Goal: Task Accomplishment & Management: Complete application form

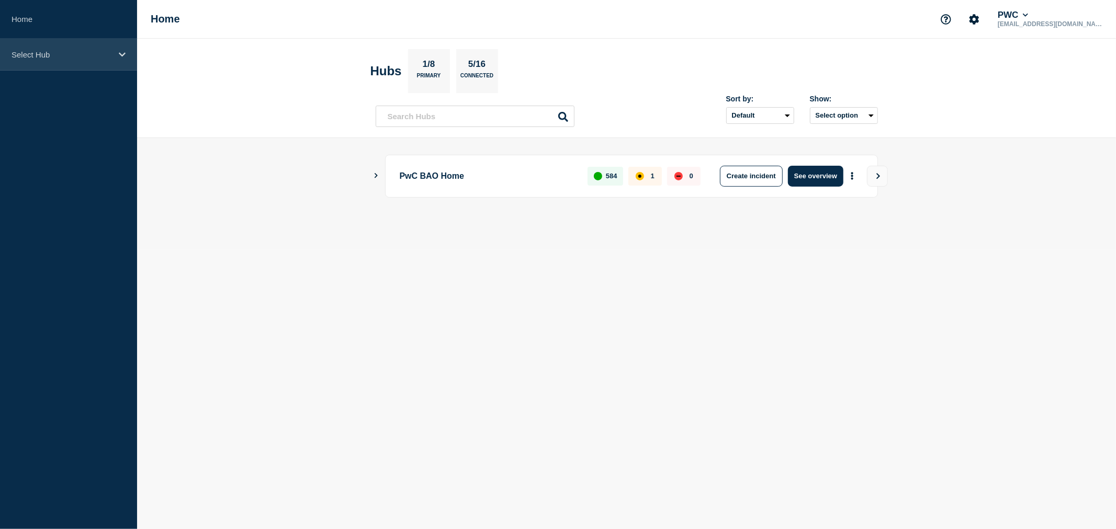
click at [116, 59] on div "Select Hub" at bounding box center [68, 55] width 137 height 32
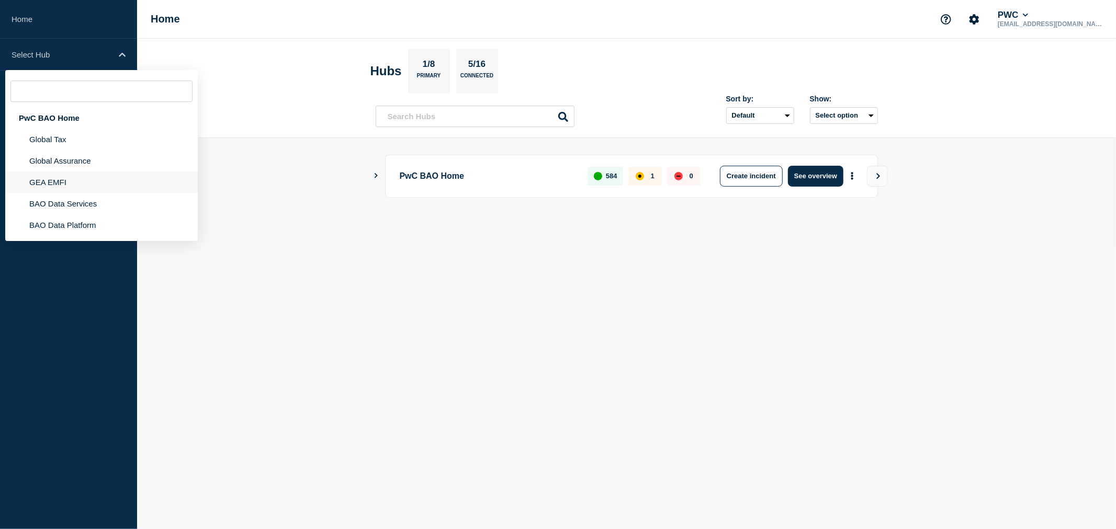
click at [58, 193] on li "GEA EMFI" at bounding box center [101, 203] width 192 height 21
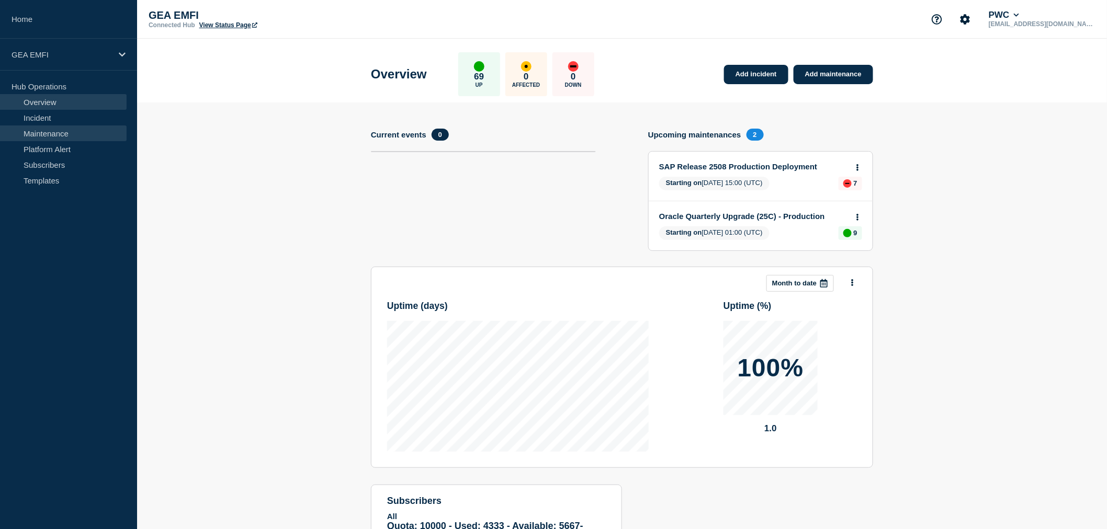
click at [54, 131] on link "Maintenance" at bounding box center [63, 134] width 127 height 16
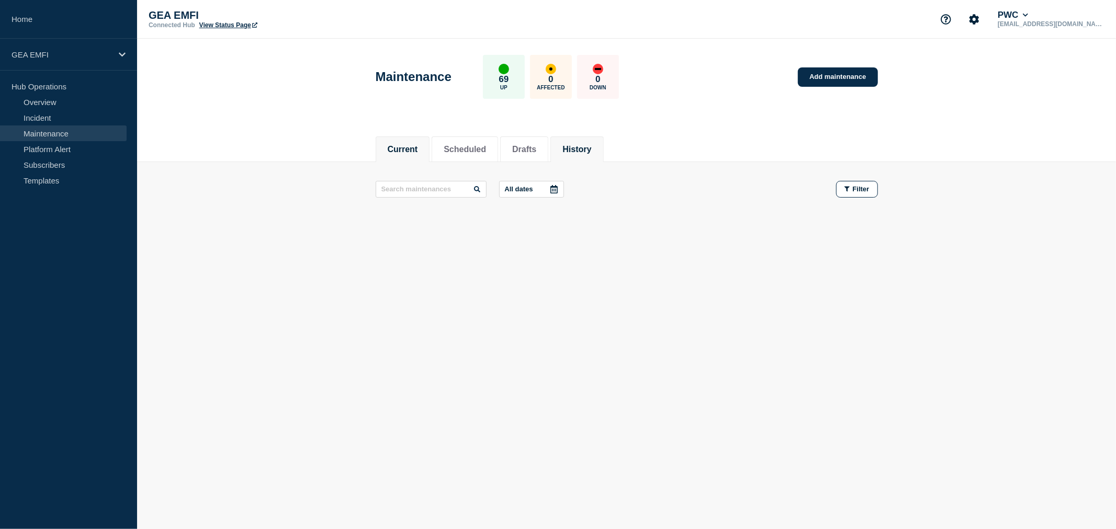
click at [591, 149] on button "History" at bounding box center [576, 149] width 29 height 9
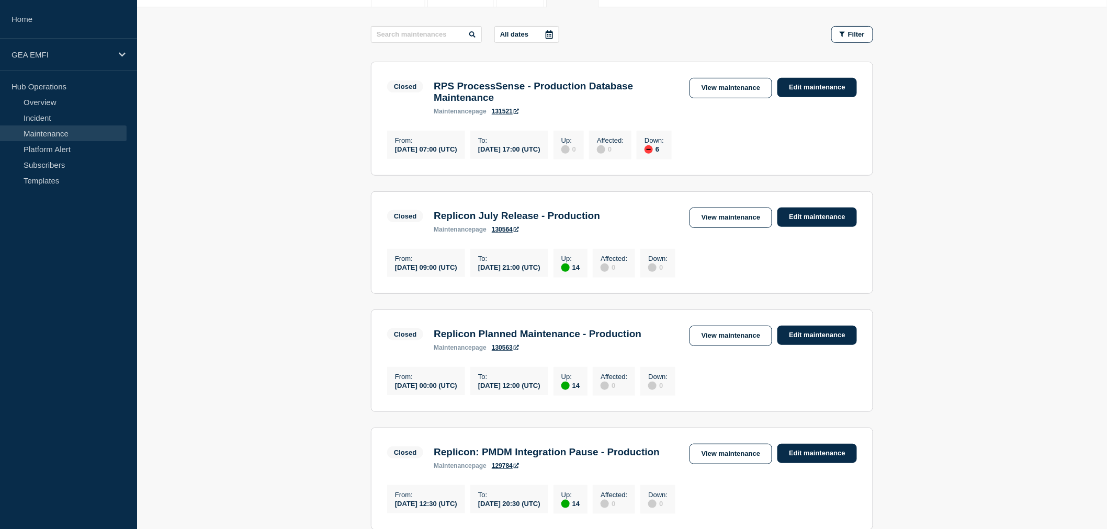
scroll to position [174, 0]
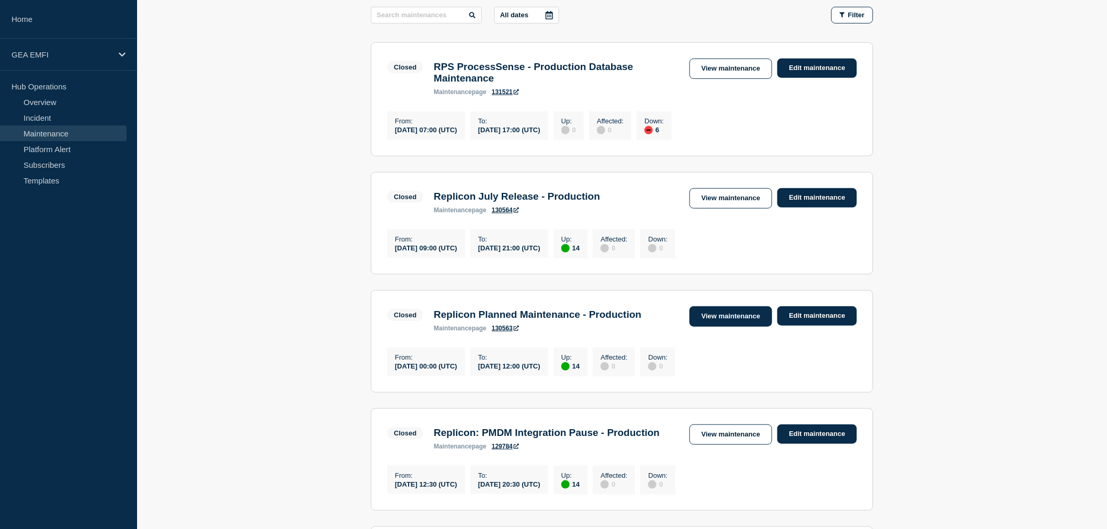
click at [741, 326] on link "View maintenance" at bounding box center [730, 316] width 83 height 20
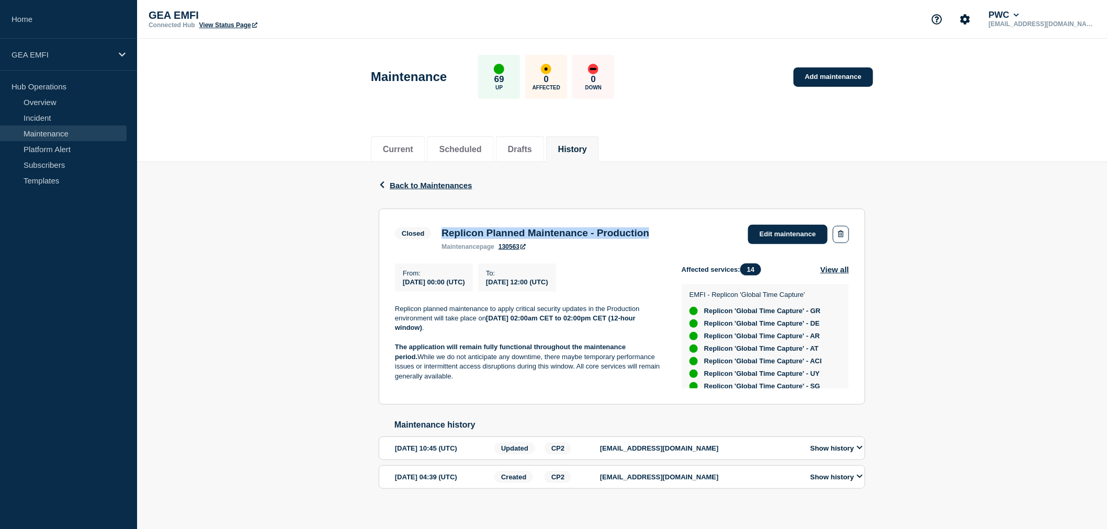
drag, startPoint x: 683, startPoint y: 236, endPoint x: 441, endPoint y: 236, distance: 241.1
click at [441, 236] on div "Replicon Planned Maintenance - Production maintenance page 130563" at bounding box center [545, 239] width 218 height 23
copy h3 "Replicon Planned Maintenance - Production"
drag, startPoint x: 430, startPoint y: 380, endPoint x: 394, endPoint y: 315, distance: 73.8
click at [394, 315] on section "Closed Replicon Planned Maintenance - Production maintenance page 130563 Edit m…" at bounding box center [622, 307] width 486 height 196
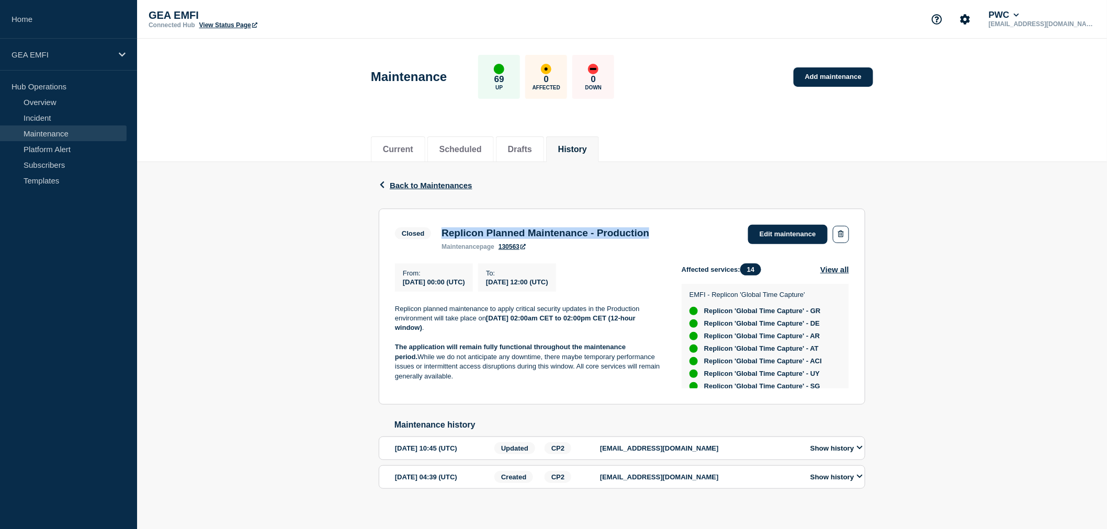
copy div "Replicon planned maintenance to apply critical security updates in the Producti…"
click at [825, 86] on link "Add maintenance" at bounding box center [833, 76] width 80 height 19
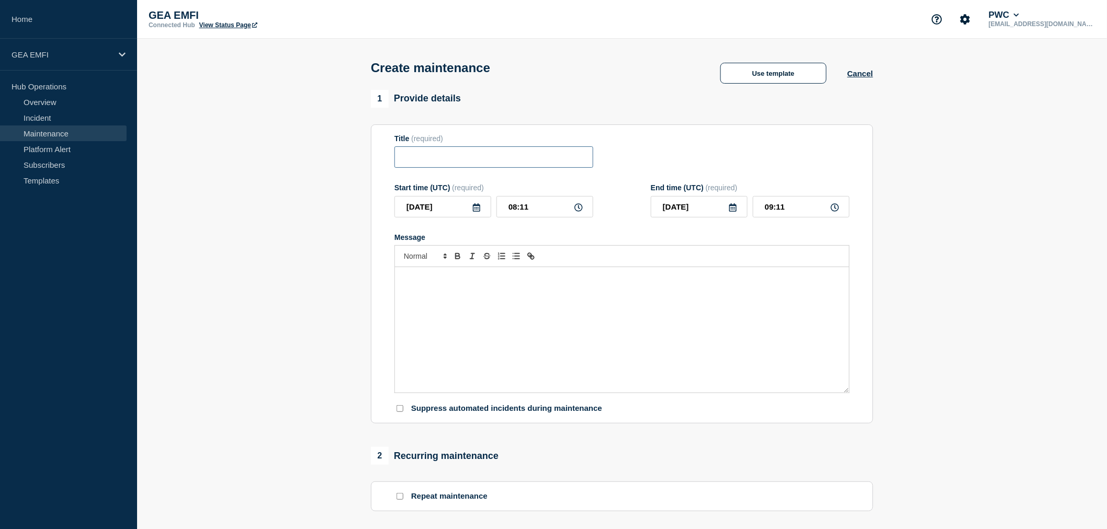
click at [465, 157] on input "Title" at bounding box center [493, 156] width 199 height 21
paste input "Replicon Planned Maintenance - Production"
type input "Replicon Planned Maintenance - Production"
click at [477, 212] on icon at bounding box center [476, 207] width 8 height 8
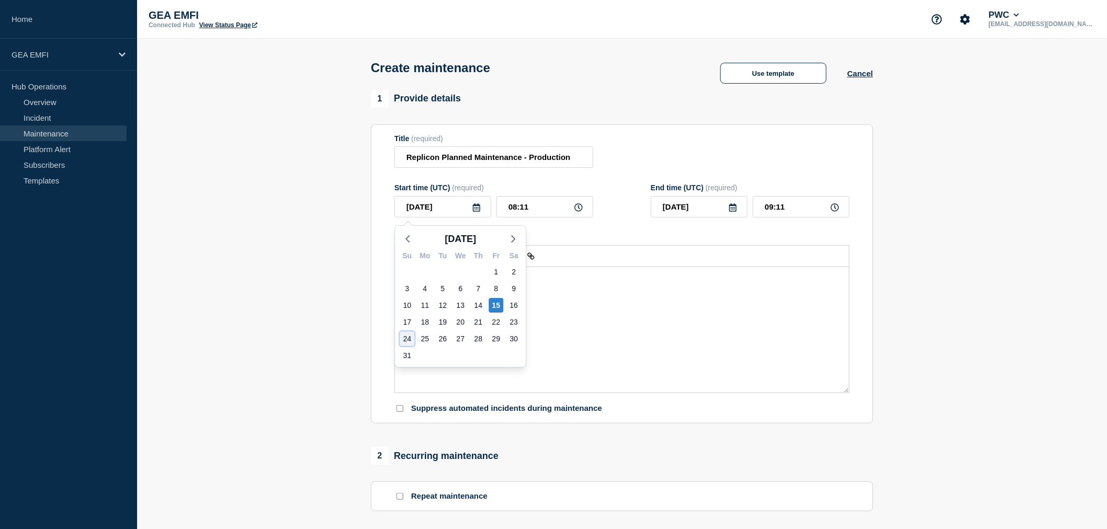
click at [408, 343] on div "24" at bounding box center [407, 339] width 15 height 15
type input "2025-08-24"
click at [577, 210] on icon at bounding box center [578, 207] width 8 height 8
click at [516, 209] on input "08:11" at bounding box center [544, 206] width 97 height 21
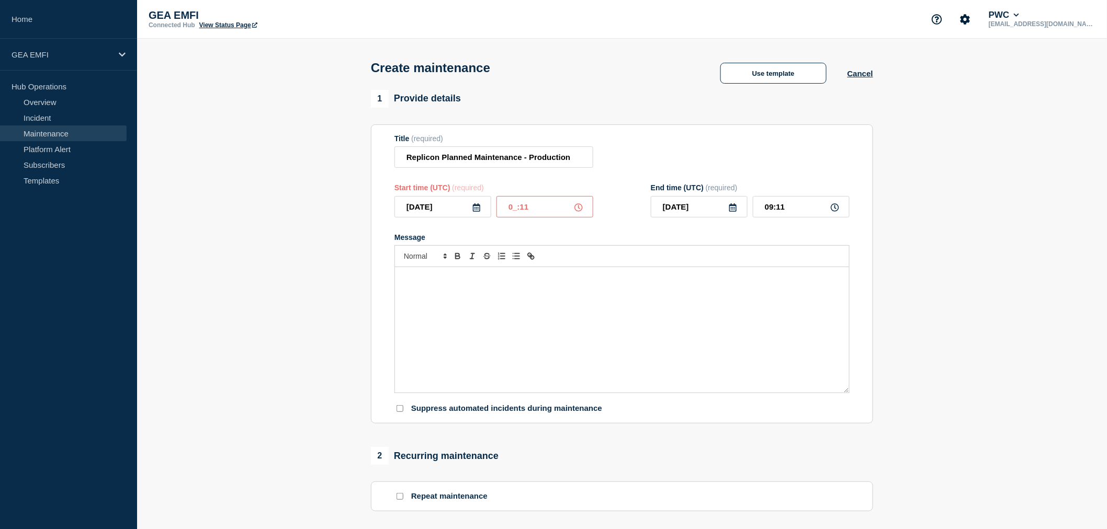
type input "00:11"
type input "01:11"
type input "00:00"
click at [771, 215] on input "01:00" at bounding box center [801, 206] width 97 height 21
type input "12:00"
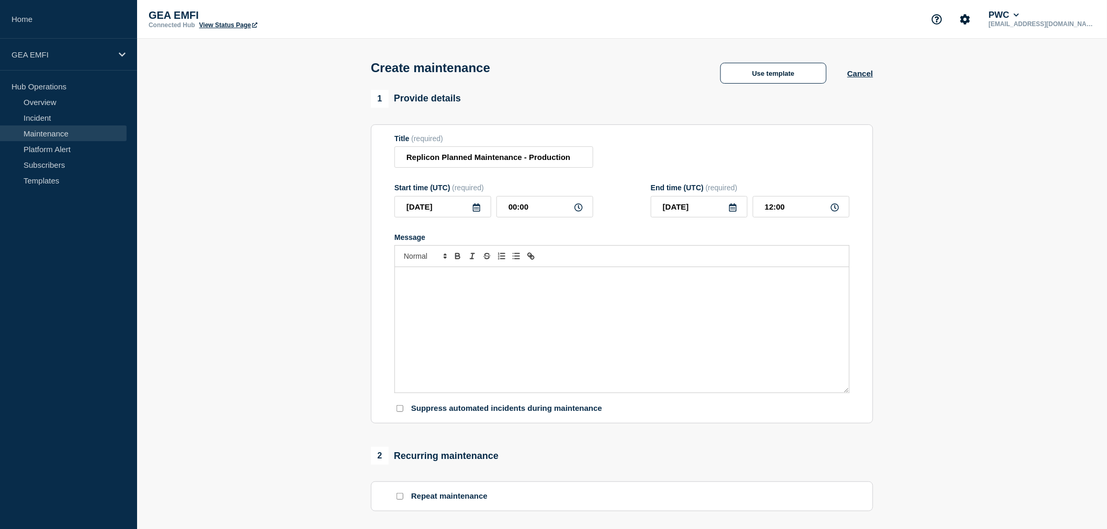
click at [888, 248] on section "1 Provide details Title (required) Replicon Planned Maintenance - Production St…" at bounding box center [622, 453] width 970 height 726
click at [438, 283] on p "Message" at bounding box center [622, 278] width 438 height 9
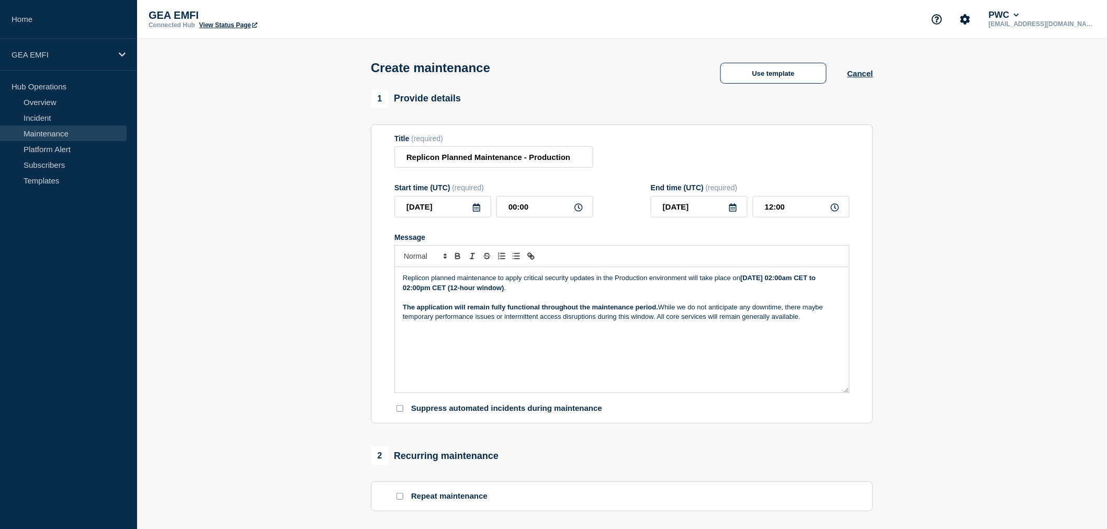
click at [457, 281] on p "Replicon planned maintenance to apply critical security updates in the Producti…" at bounding box center [622, 283] width 438 height 19
click at [433, 284] on p "Replicon routine system maintenance to apply critical security updates in the P…" at bounding box center [622, 283] width 438 height 19
click at [618, 282] on p "Replicon planned system maintenance to apply critical security updates in the P…" at bounding box center [622, 283] width 438 height 19
click at [708, 283] on strong "Sunday, July 13 from 02:00am CET to 02:00pm CET (12-hour window)" at bounding box center [610, 282] width 414 height 17
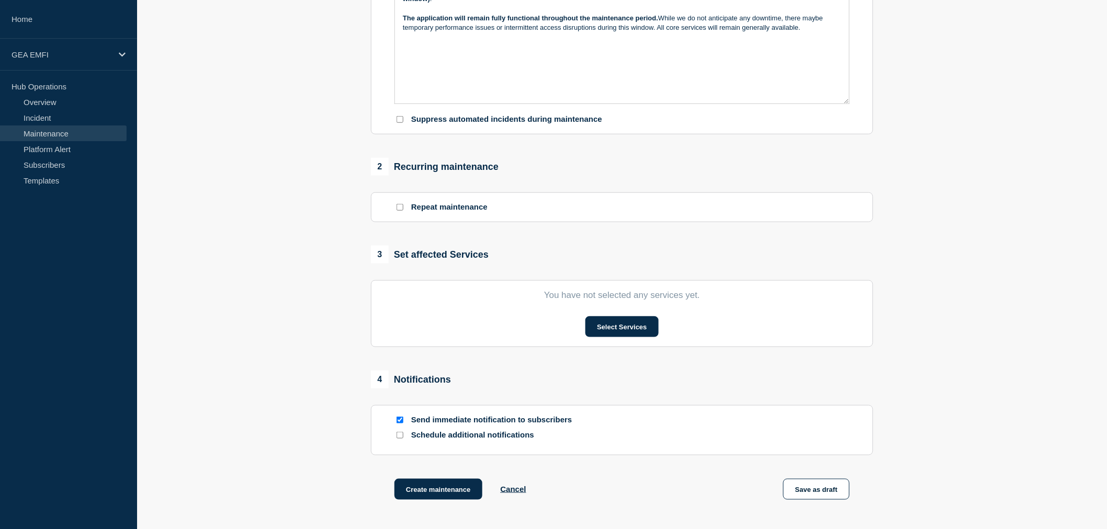
scroll to position [290, 0]
click at [607, 326] on button "Select Services" at bounding box center [621, 325] width 73 height 21
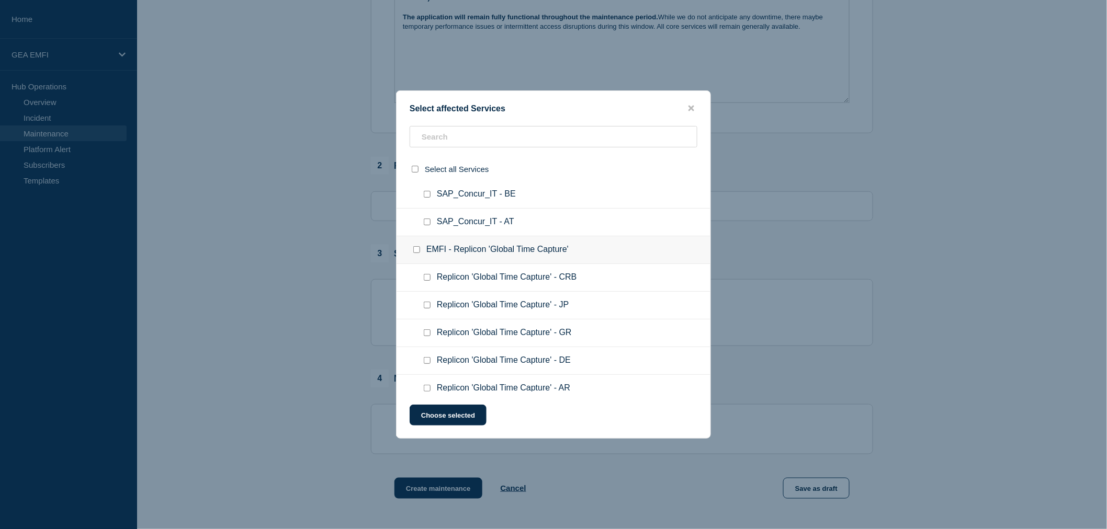
scroll to position [232, 0]
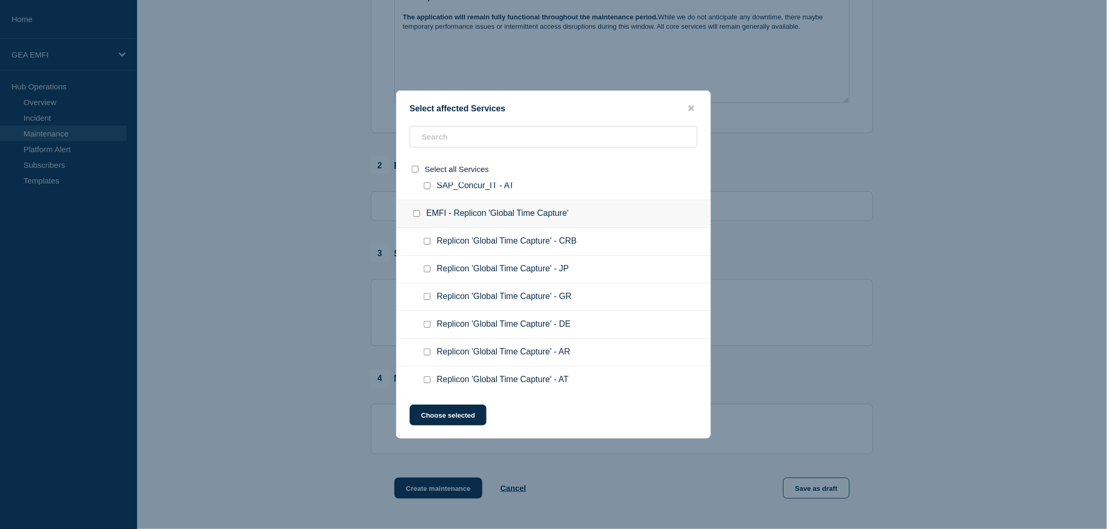
click at [417, 211] on input "EMFI - Replicon 'Global Time Capture' checkbox" at bounding box center [416, 213] width 7 height 7
checkbox input "true"
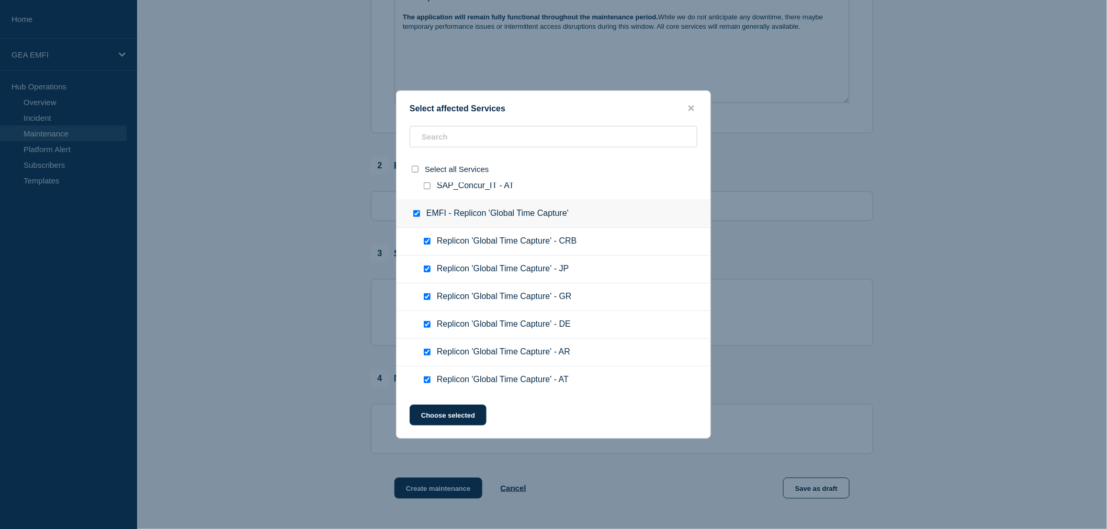
checkbox input "true"
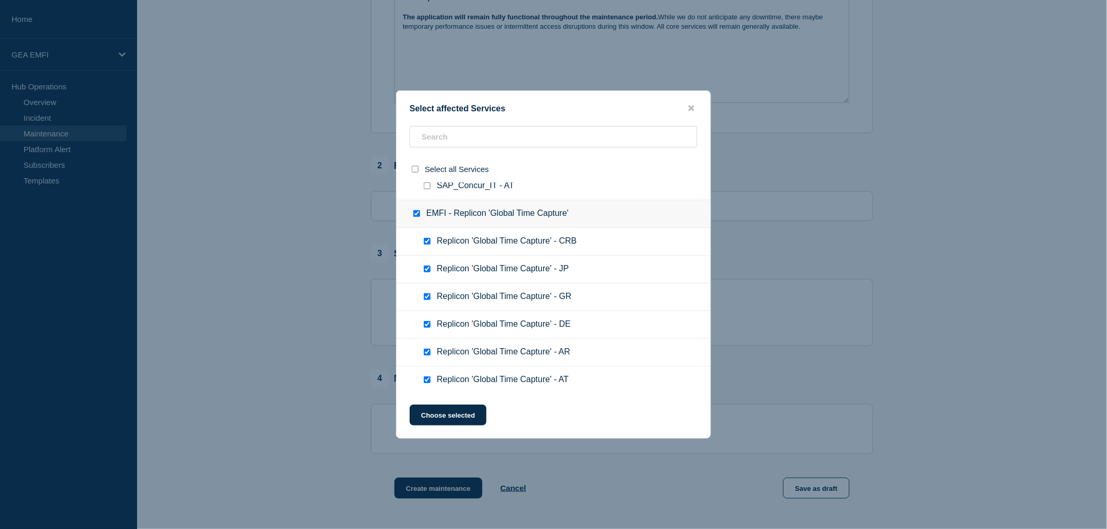
checkbox input "true"
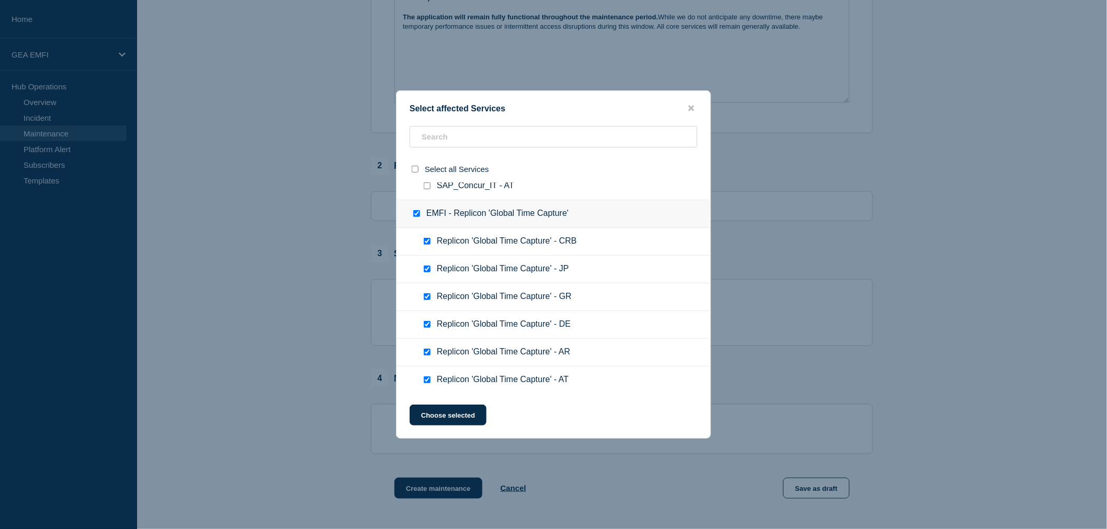
checkbox input "true"
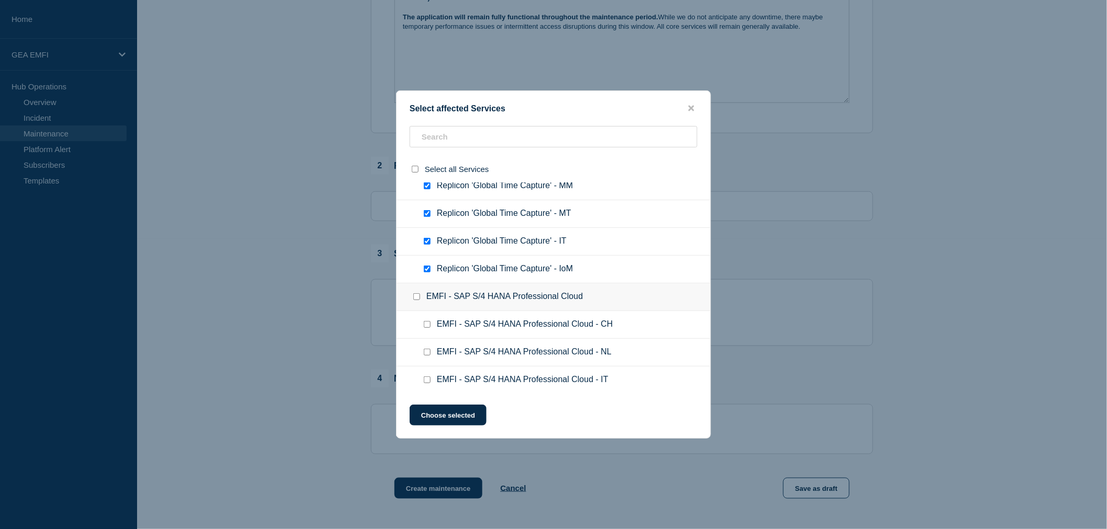
scroll to position [639, 0]
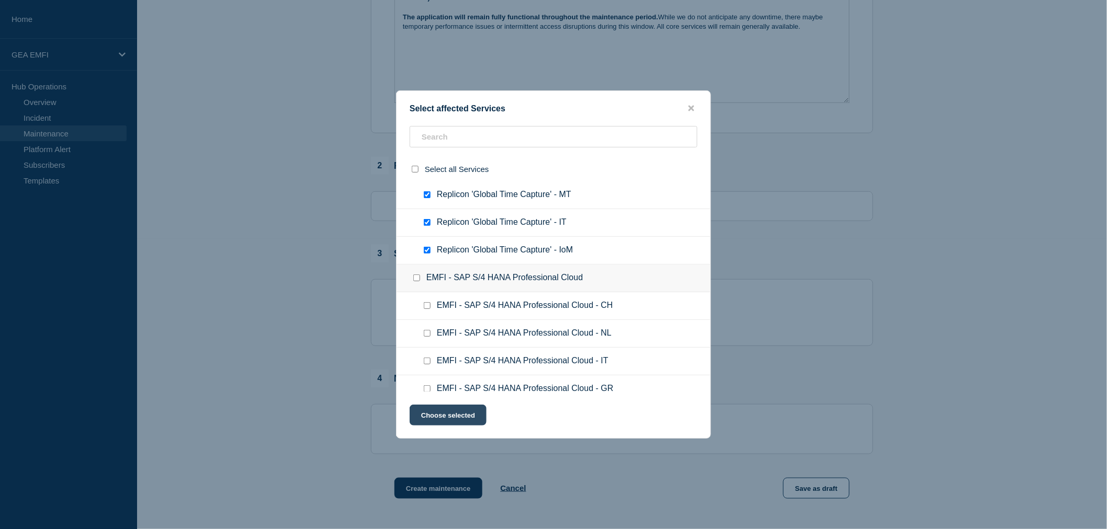
click at [453, 422] on button "Choose selected" at bounding box center [448, 415] width 77 height 21
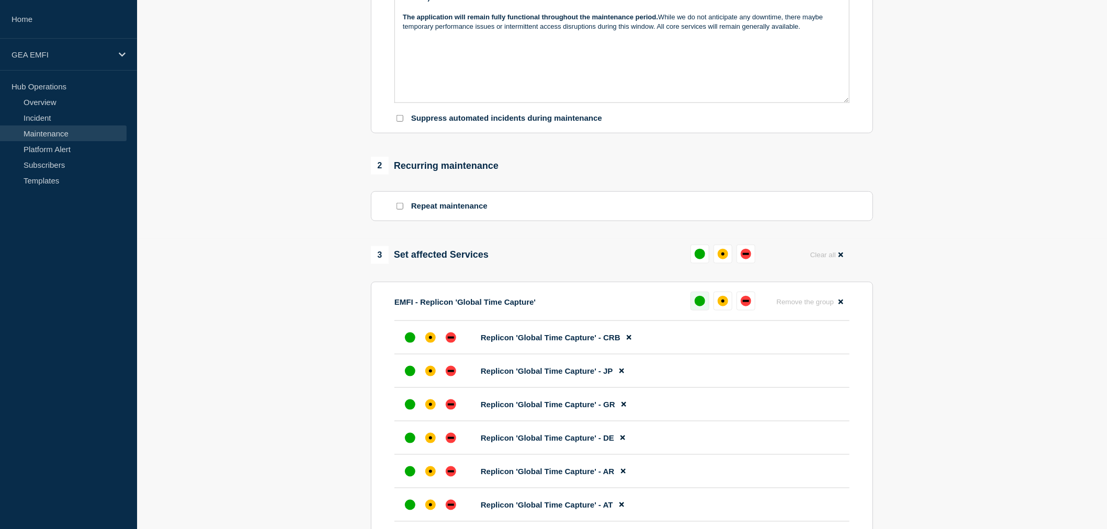
click at [699, 306] on div "up" at bounding box center [700, 301] width 10 height 10
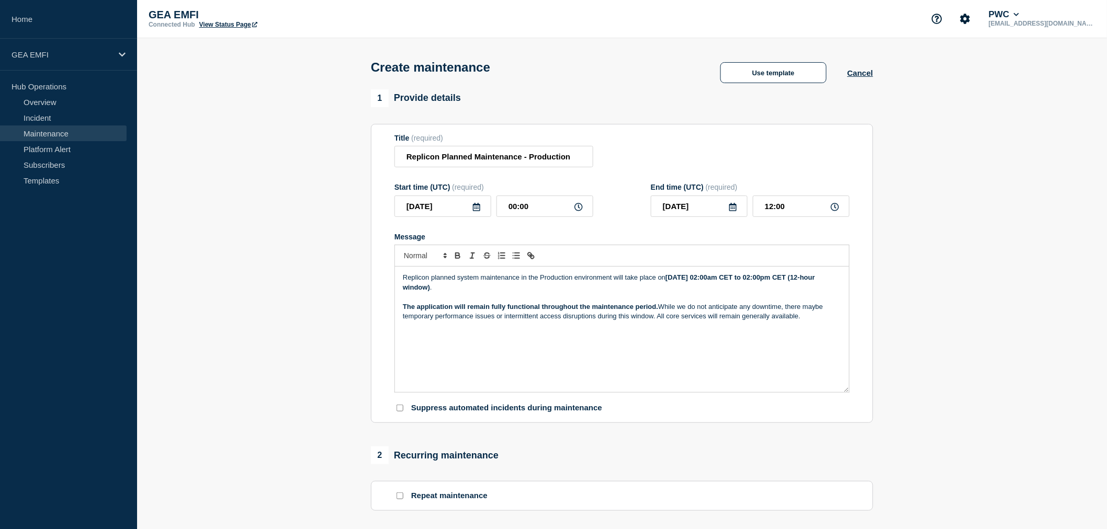
scroll to position [0, 0]
click at [764, 281] on strong "Sunday, August 24 from 02:00am CET to 02:00pm CET (12-hour window)" at bounding box center [610, 282] width 414 height 17
click at [762, 283] on strong "Sunday, August 24 from 02:00am CET to 02:00pm CET (12-hour window)" at bounding box center [610, 282] width 414 height 17
click at [765, 283] on strong "Sunday, August 24 from 02:00am CET to 02:00pm CET (12-hour window)" at bounding box center [610, 282] width 414 height 17
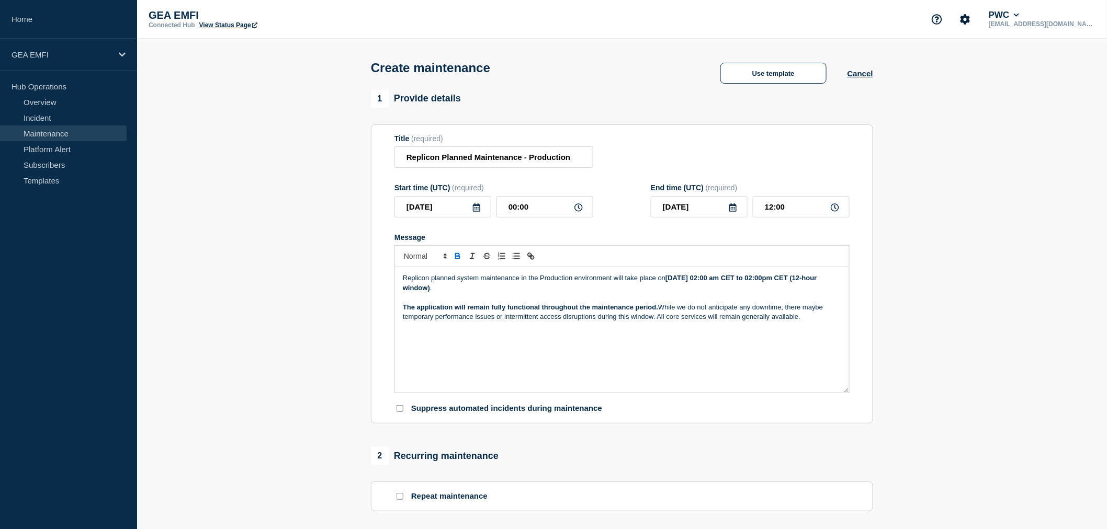
click at [819, 280] on strong "Sunday, August 24 from 02:00 am CET to 02:00pm CET (12-hour window)" at bounding box center [611, 282] width 416 height 17
click at [823, 285] on p "Replicon planned system maintenance in the Production environment will take pla…" at bounding box center [622, 283] width 438 height 19
click at [819, 281] on strong "Sunday, August 24 from 02:00 am CET to 02:00pm CET (12-hour window)" at bounding box center [611, 282] width 416 height 17
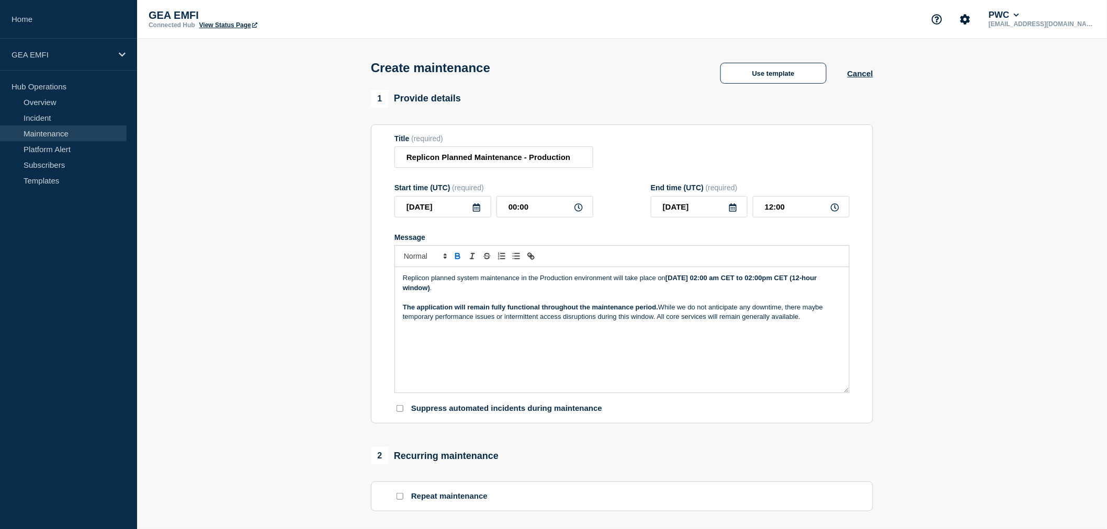
click at [844, 293] on div "Replicon planned system maintenance in the Production environment will take pla…" at bounding box center [622, 330] width 454 height 126
click at [819, 281] on strong "Sunday, August 24 from 02:00 am CET to 02:00pm CET (12-hour window)" at bounding box center [611, 282] width 416 height 17
click at [824, 286] on p "Replicon planned system maintenance in the Production environment will take pla…" at bounding box center [622, 283] width 438 height 19
click at [818, 282] on strong "Sunday, August 24 from 02:00 am CET to 02:00pm CET (12-hour window)" at bounding box center [611, 282] width 416 height 17
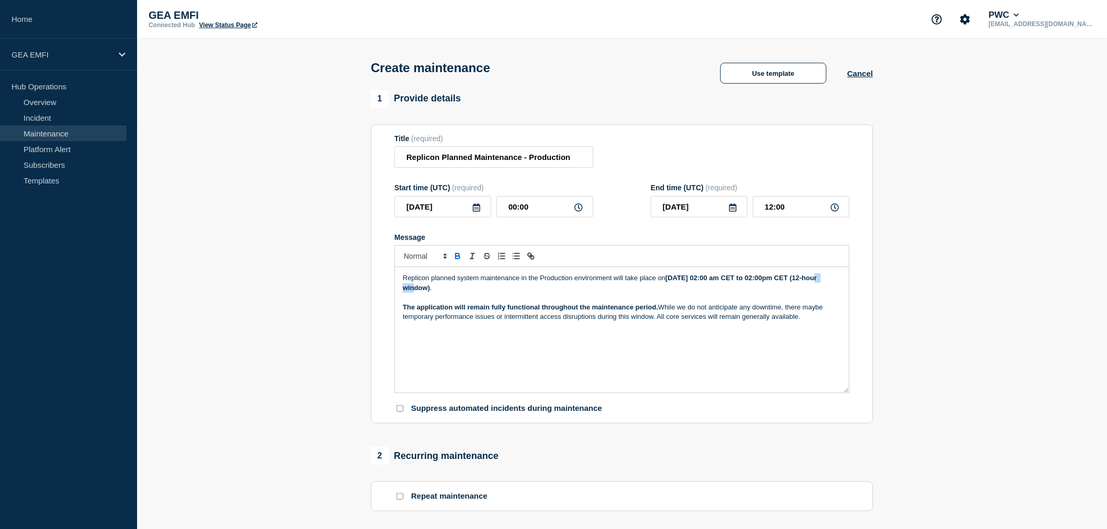
click at [818, 282] on strong "Sunday, August 24 from 02:00 am CET to 02:00pm CET (12-hour window)" at bounding box center [611, 282] width 416 height 17
click at [821, 285] on p "Replicon planned system maintenance in the Production environment will take pla…" at bounding box center [622, 283] width 438 height 19
click at [819, 283] on strong "Sunday, August 24 from 02:00 am CET to 02:00pm CET (12-hour window)" at bounding box center [611, 282] width 416 height 17
click at [811, 356] on div "Replicon planned system maintenance in the Production environment will take pla…" at bounding box center [622, 330] width 454 height 126
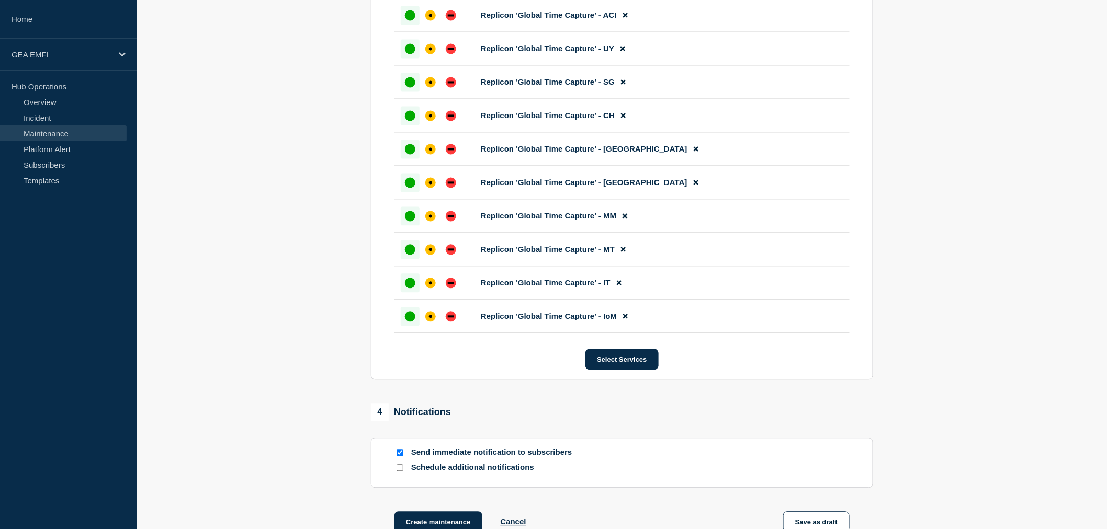
scroll to position [947, 0]
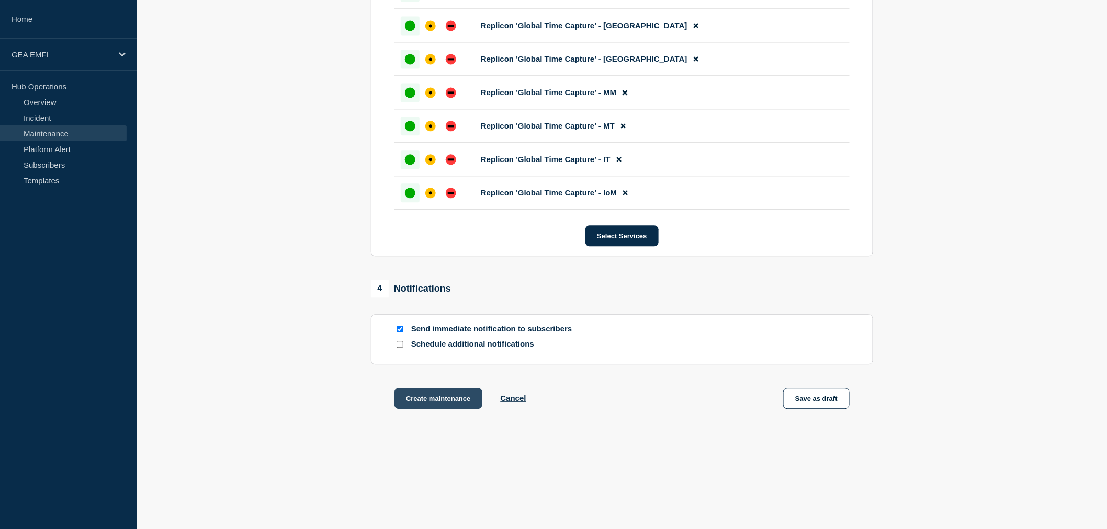
click at [450, 401] on button "Create maintenance" at bounding box center [438, 398] width 88 height 21
